Goal: Information Seeking & Learning: Understand process/instructions

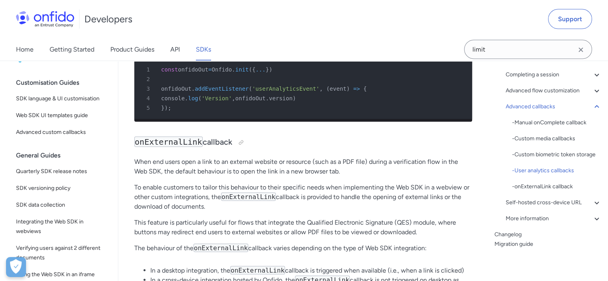
scroll to position [107, 0]
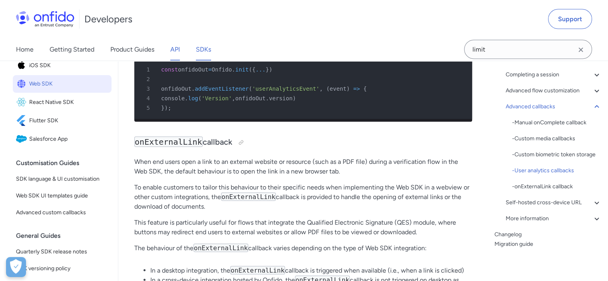
click at [178, 47] on link "API" at bounding box center [175, 49] width 10 height 22
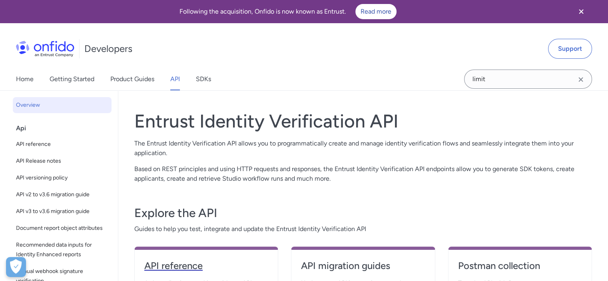
scroll to position [120, 0]
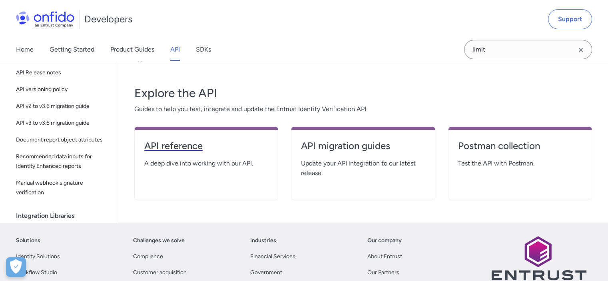
click at [164, 147] on h4 "API reference" at bounding box center [206, 146] width 124 height 13
select select "http"
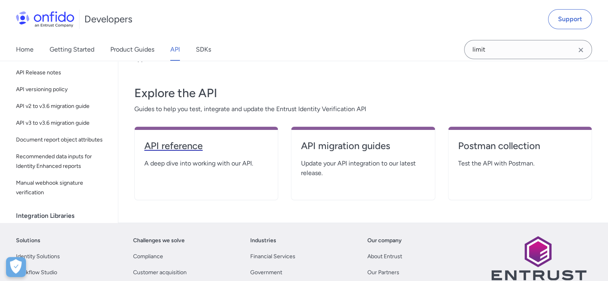
select select "http"
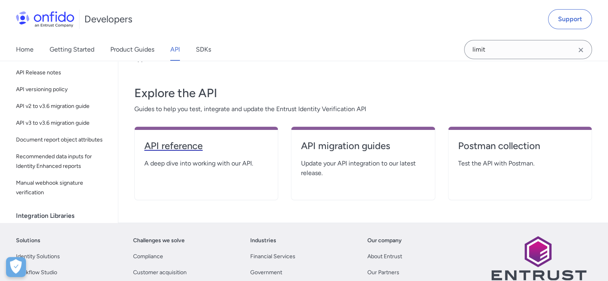
select select "http"
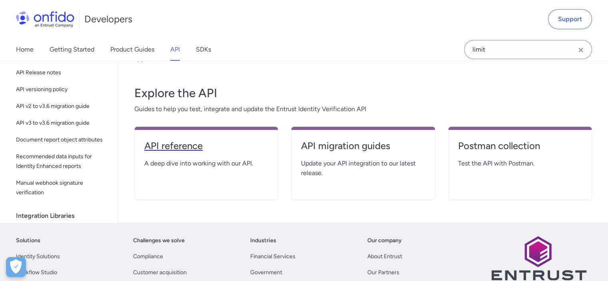
select select "http"
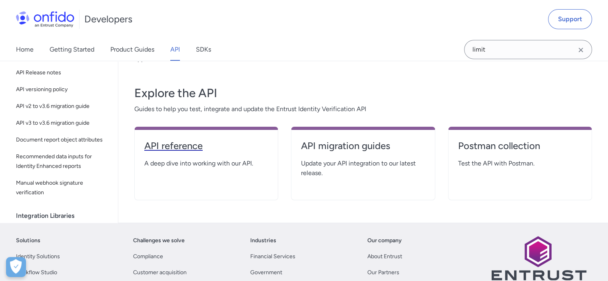
select select "http"
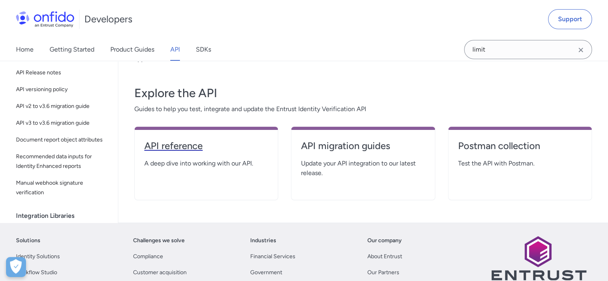
select select "http"
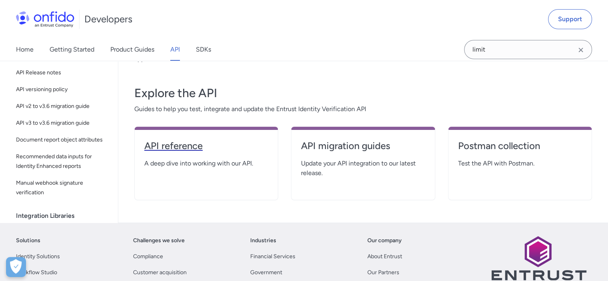
select select "http"
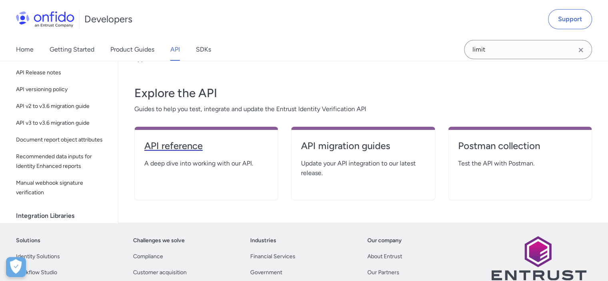
select select "http"
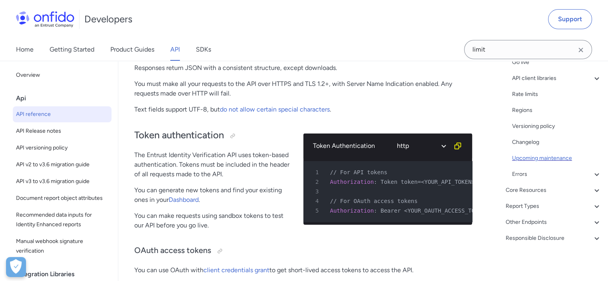
scroll to position [240, 0]
click at [546, 187] on div "Core Resources" at bounding box center [554, 191] width 96 height 10
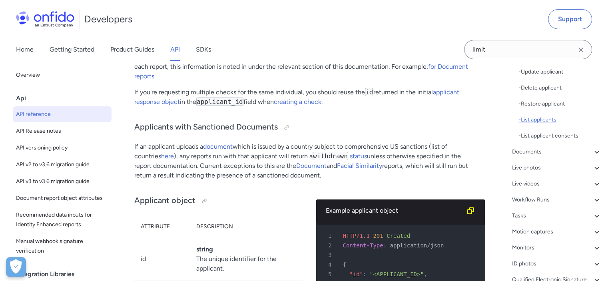
scroll to position [200, 0]
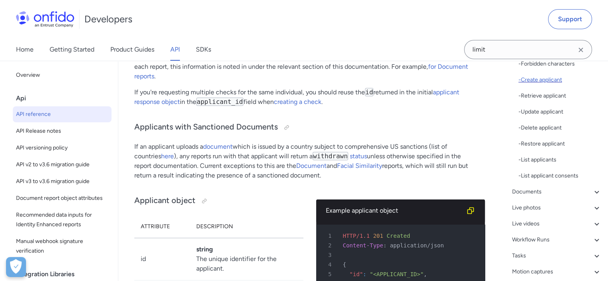
click at [546, 80] on div "- Create applicant" at bounding box center [560, 80] width 83 height 10
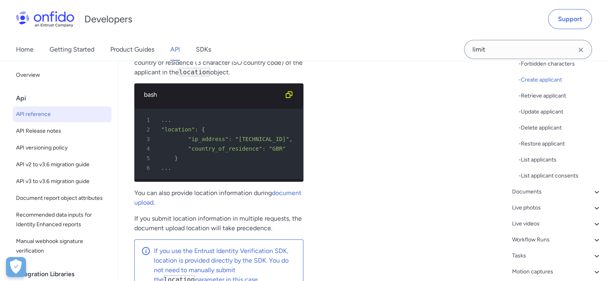
scroll to position [11679, 0]
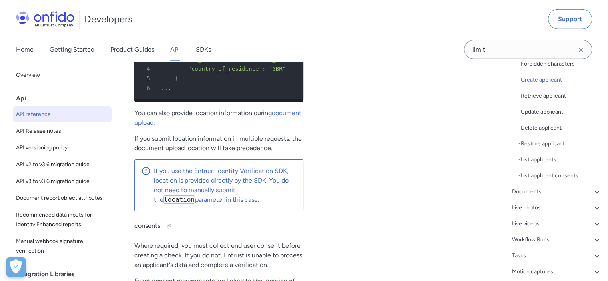
drag, startPoint x: 194, startPoint y: 104, endPoint x: 252, endPoint y: 130, distance: 63.0
drag, startPoint x: 260, startPoint y: 131, endPoint x: 198, endPoint y: 102, distance: 68.5
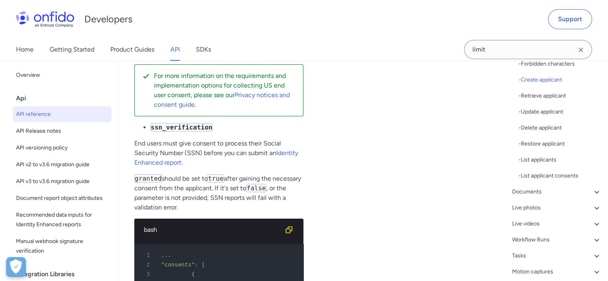
scroll to position [12119, 0]
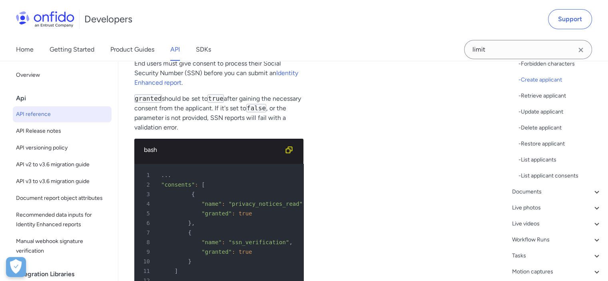
drag, startPoint x: 214, startPoint y: 99, endPoint x: 280, endPoint y: 110, distance: 66.5
drag, startPoint x: 140, startPoint y: 118, endPoint x: 270, endPoint y: 118, distance: 130.0
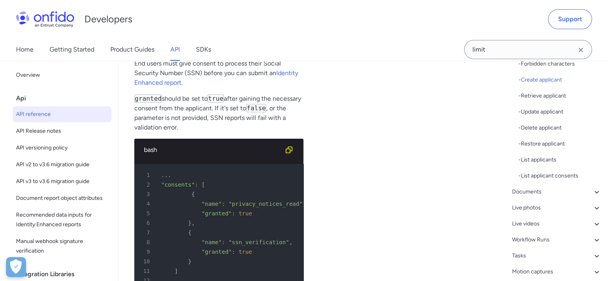
drag, startPoint x: 140, startPoint y: 135, endPoint x: 290, endPoint y: 132, distance: 149.2
drag, startPoint x: 174, startPoint y: 144, endPoint x: 278, endPoint y: 140, distance: 104.1
drag, startPoint x: 156, startPoint y: 154, endPoint x: 227, endPoint y: 154, distance: 71.2
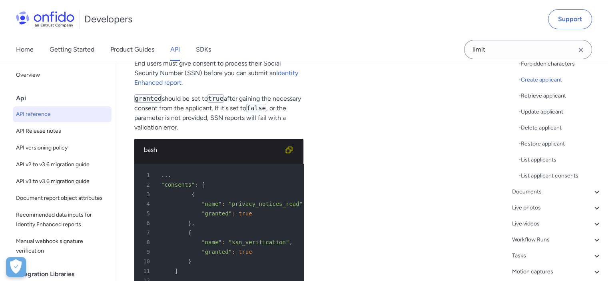
drag, startPoint x: 231, startPoint y: 154, endPoint x: 298, endPoint y: 153, distance: 66.4
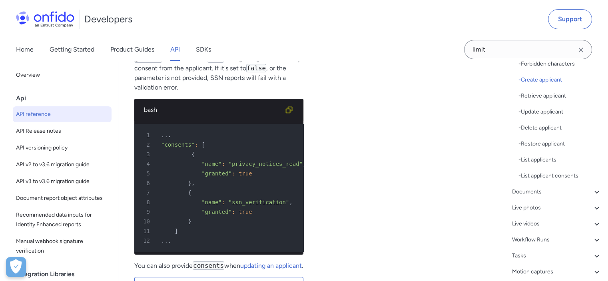
scroll to position [12199, 0]
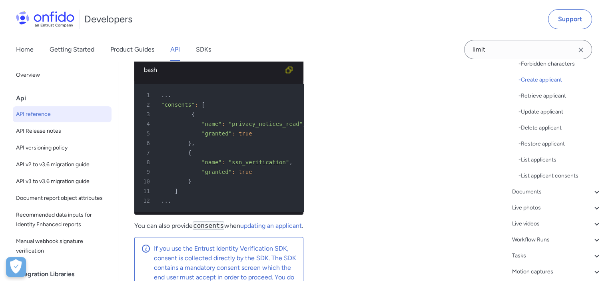
drag, startPoint x: 217, startPoint y: 118, endPoint x: 297, endPoint y: 131, distance: 81.1
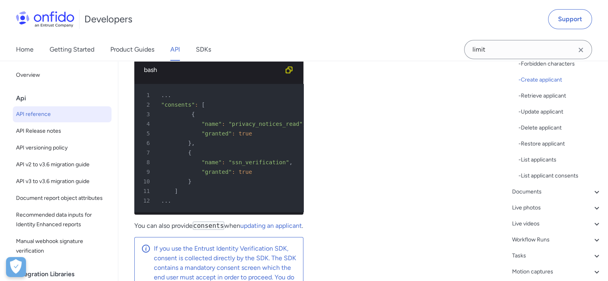
drag, startPoint x: 186, startPoint y: 143, endPoint x: 132, endPoint y: 123, distance: 57.2
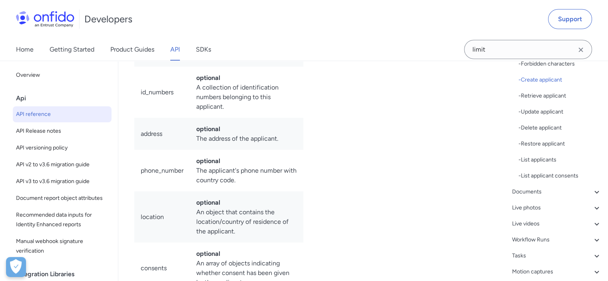
scroll to position [11279, 0]
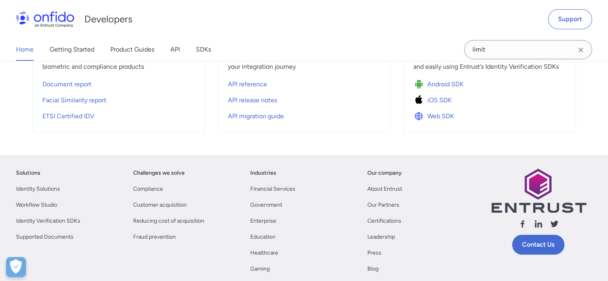
scroll to position [200, 0]
